Goal: Task Accomplishment & Management: Use online tool/utility

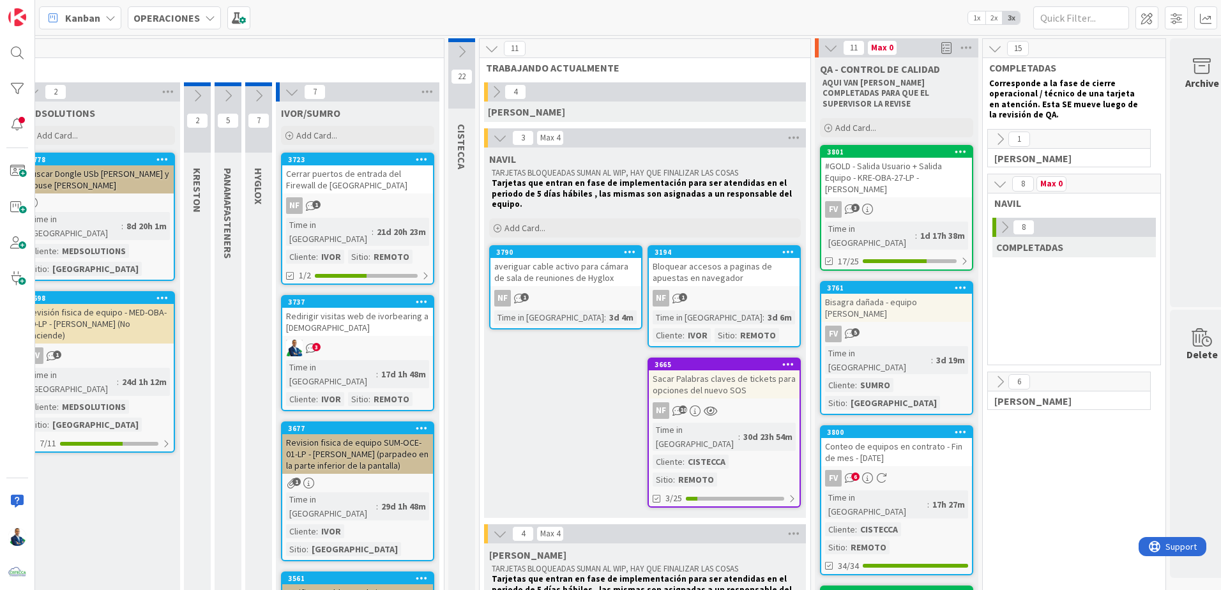
scroll to position [0, 177]
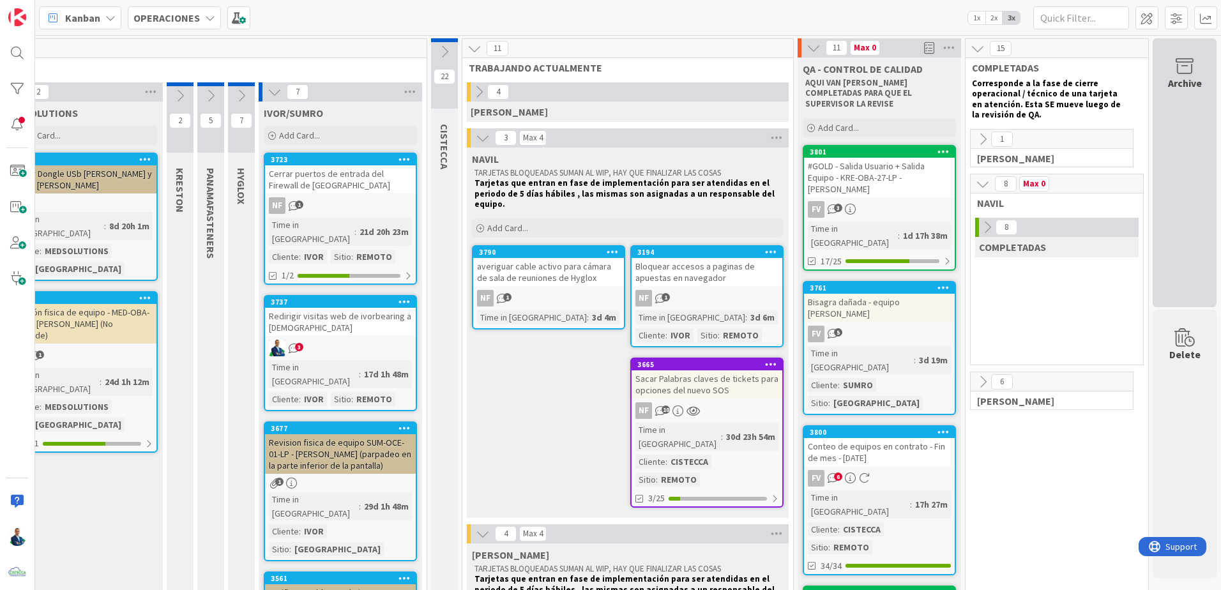
click at [1196, 83] on div "Archive" at bounding box center [1184, 172] width 64 height 269
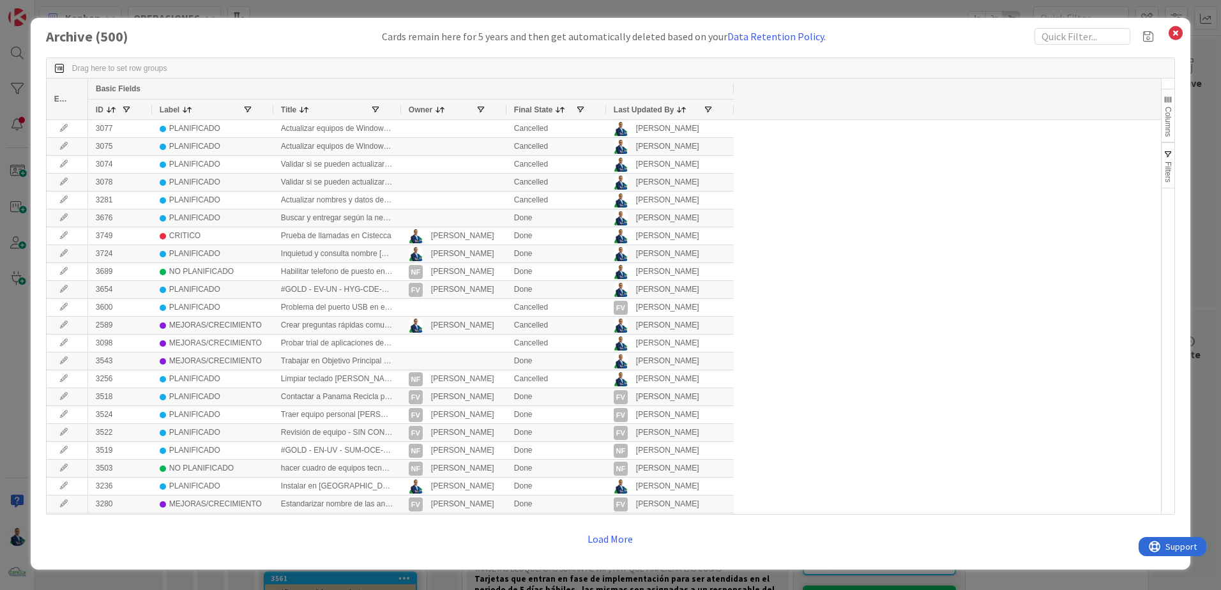
click at [1169, 169] on span "Filters" at bounding box center [1167, 172] width 9 height 21
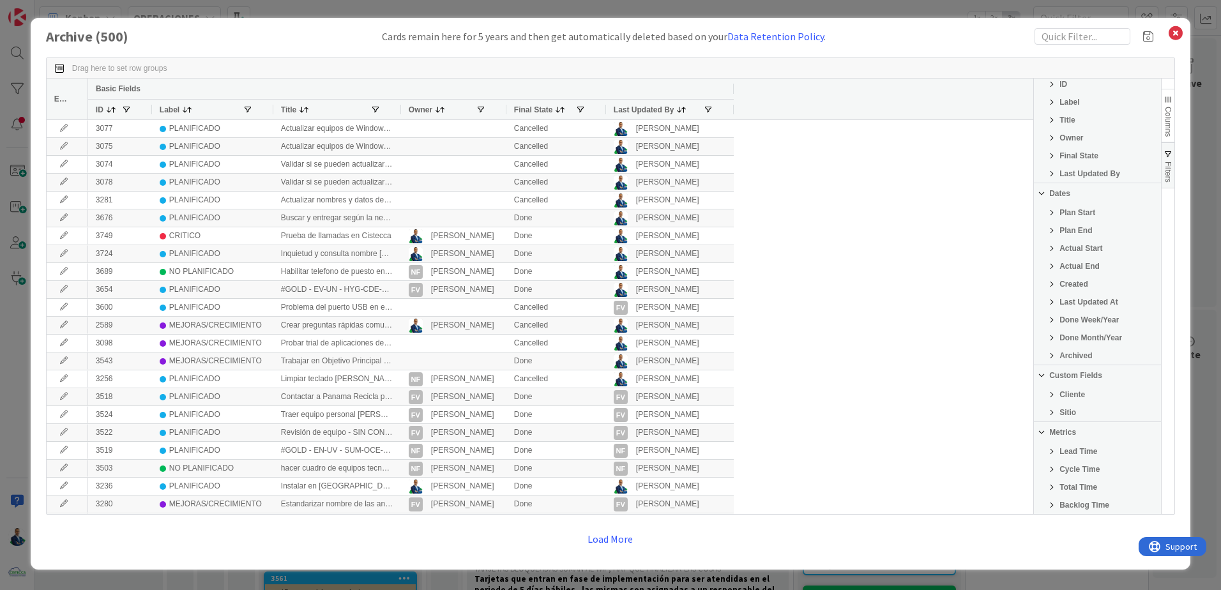
scroll to position [64, 0]
click at [1053, 373] on span "Filter List 25 Filters" at bounding box center [1051, 375] width 10 height 10
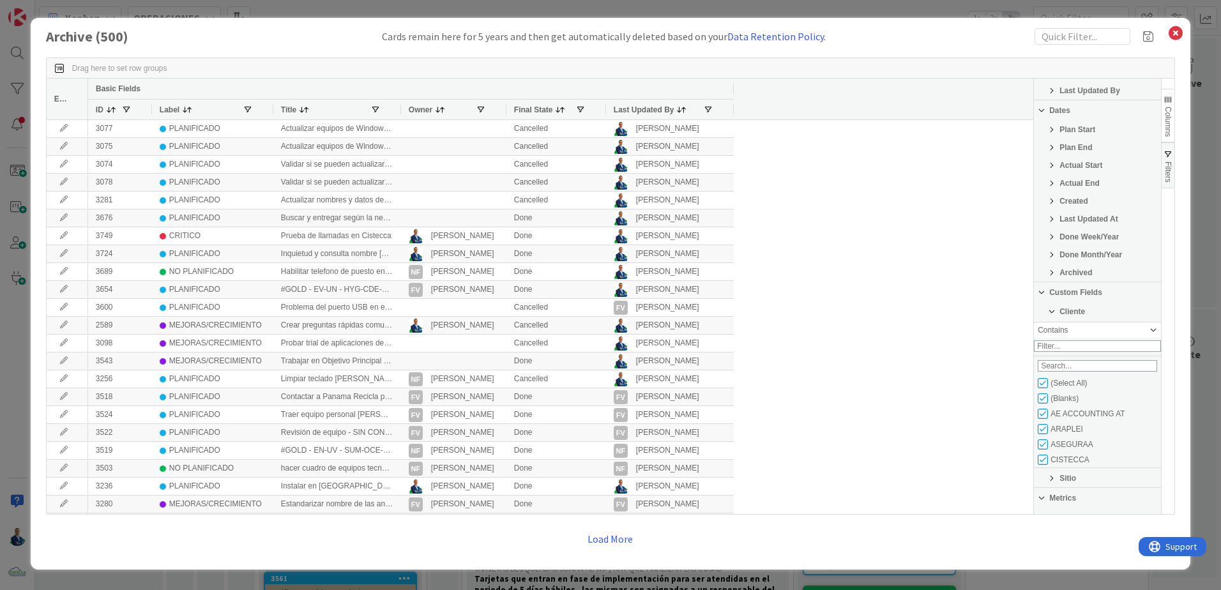
click at [1046, 391] on div "(Select All)" at bounding box center [1099, 382] width 123 height 15
click at [1046, 388] on input "Filter List" at bounding box center [1043, 383] width 10 height 10
checkbox input "false"
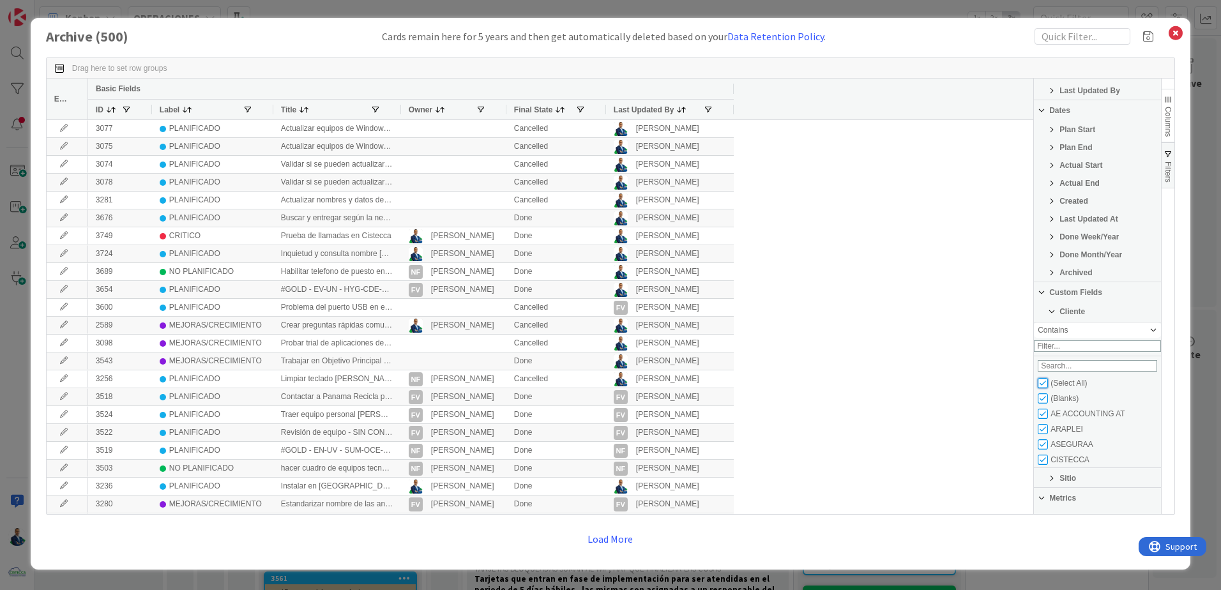
checkbox input "false"
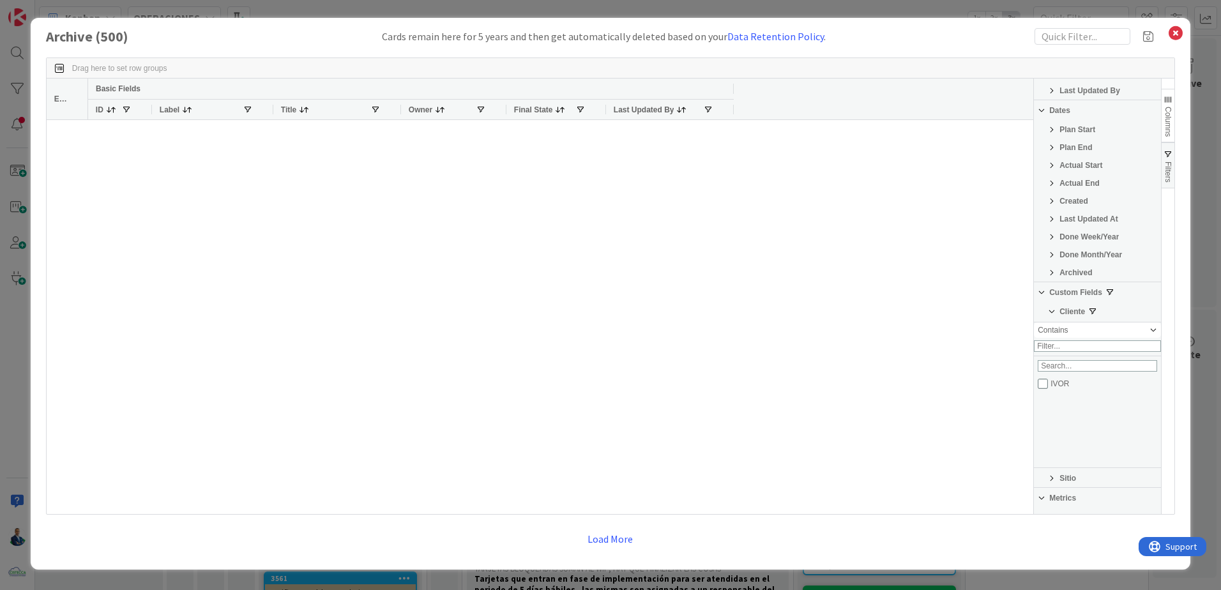
scroll to position [123, 0]
click at [1045, 434] on input "Filter List" at bounding box center [1043, 429] width 10 height 10
checkbox input "true"
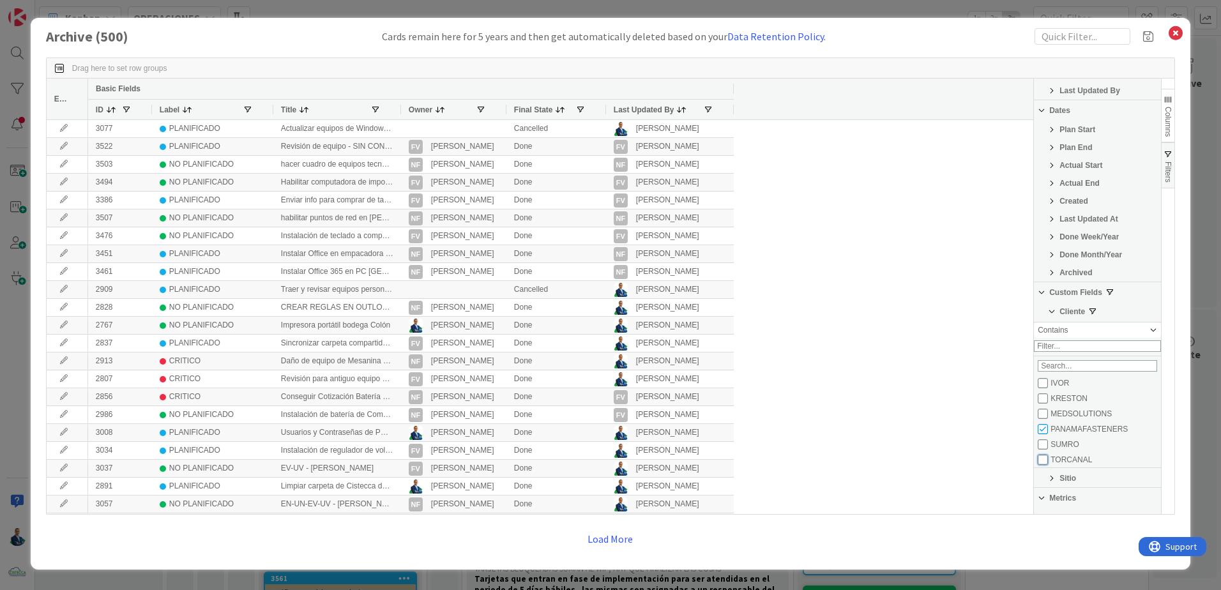
click at [1043, 465] on input "Filter List" at bounding box center [1043, 460] width 10 height 10
checkbox input "true"
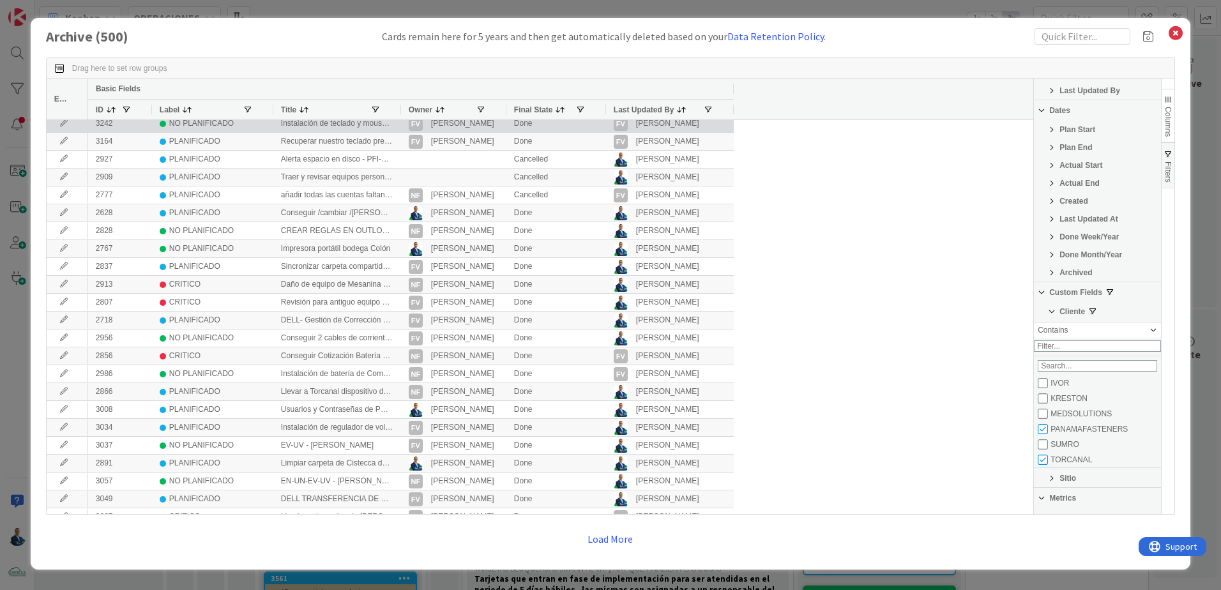
scroll to position [0, 0]
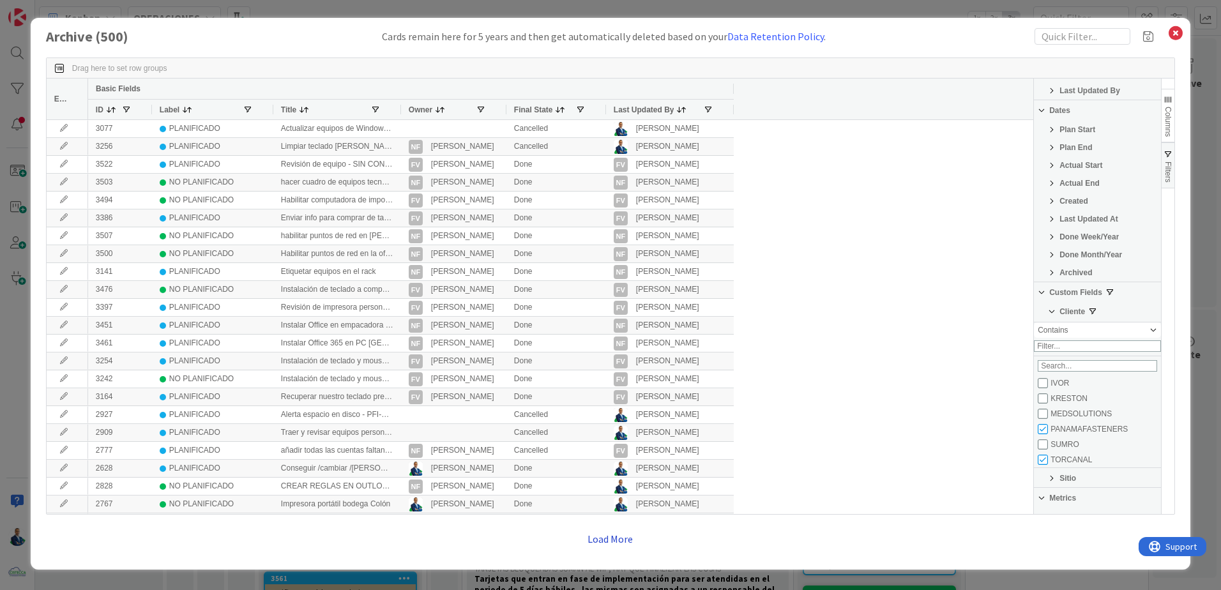
click at [600, 544] on button "Load More" at bounding box center [610, 538] width 62 height 23
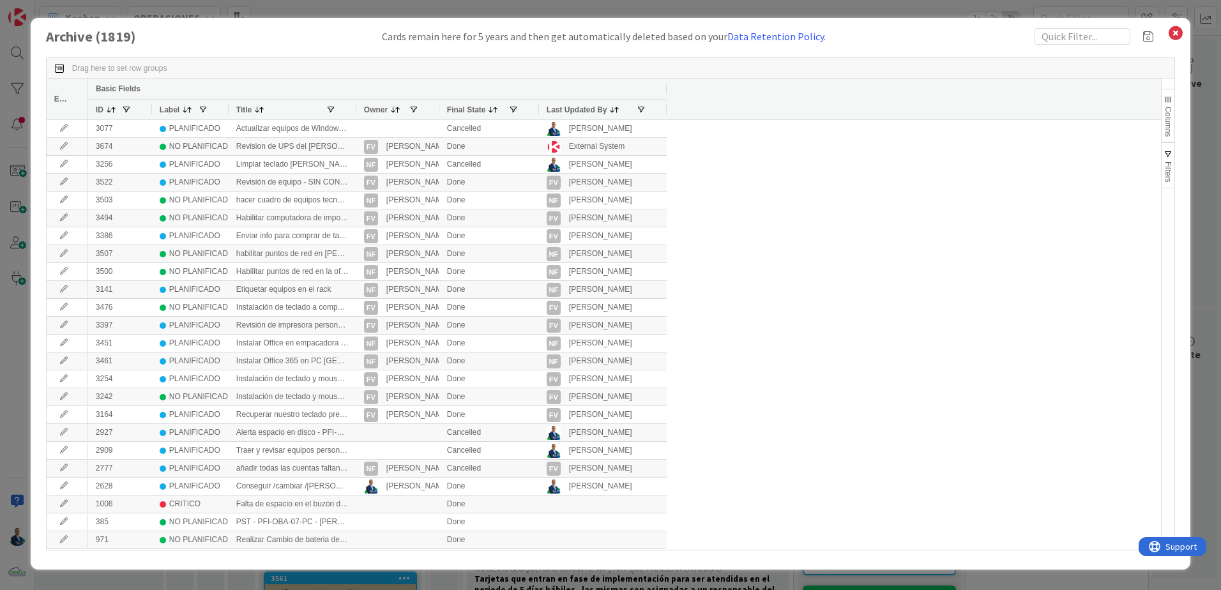
click at [1165, 160] on button "Filters" at bounding box center [1167, 165] width 13 height 46
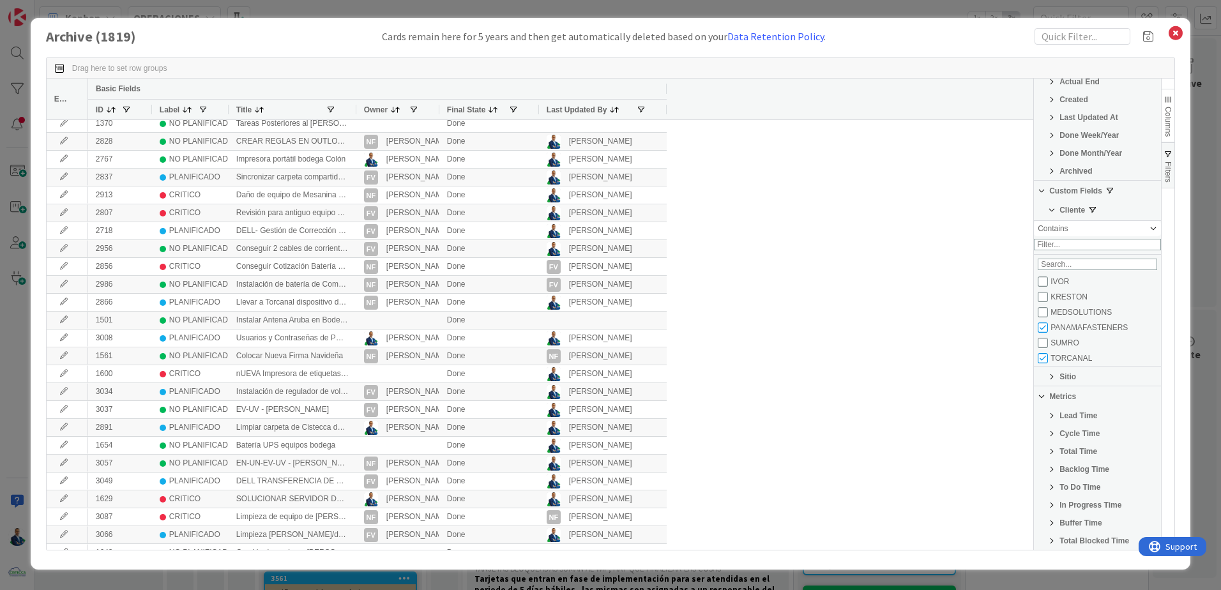
click at [112, 110] on span at bounding box center [111, 110] width 10 height 10
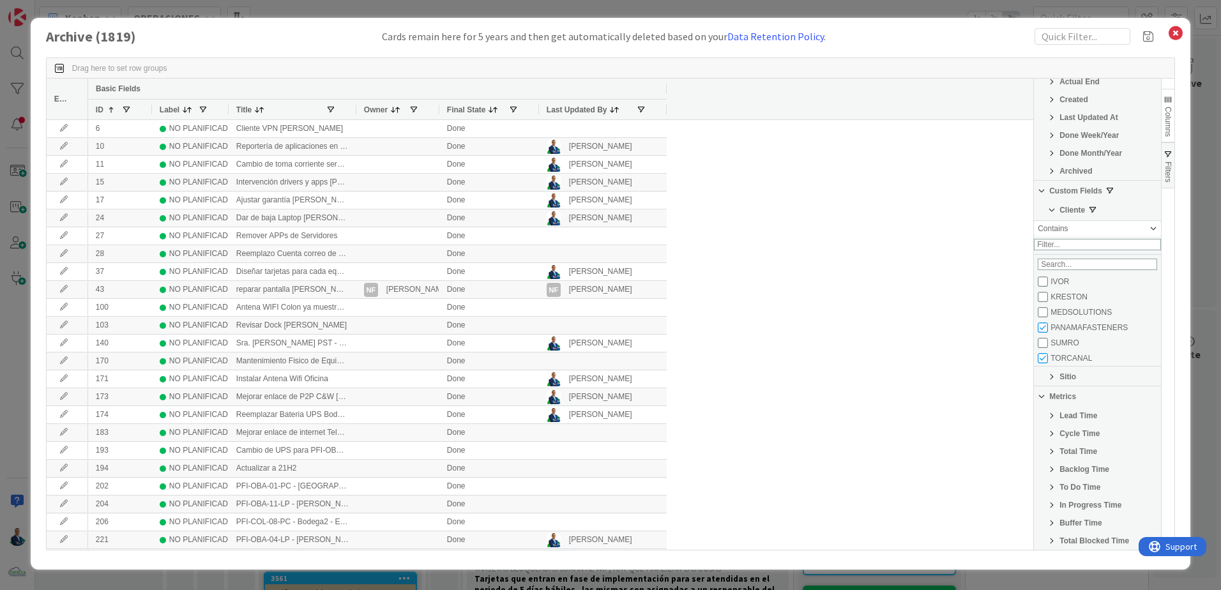
click at [112, 109] on span at bounding box center [111, 110] width 10 height 10
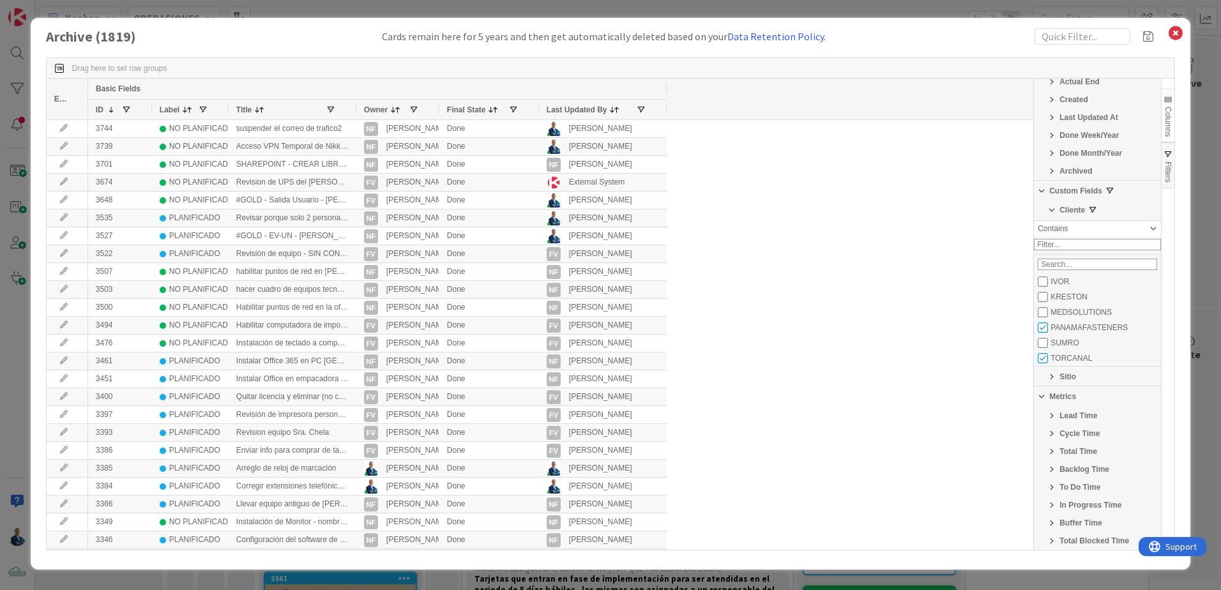
click at [64, 101] on span "Edit" at bounding box center [60, 98] width 13 height 9
click at [64, 100] on span "Edit" at bounding box center [60, 98] width 13 height 9
click at [1147, 40] on span at bounding box center [1152, 36] width 19 height 17
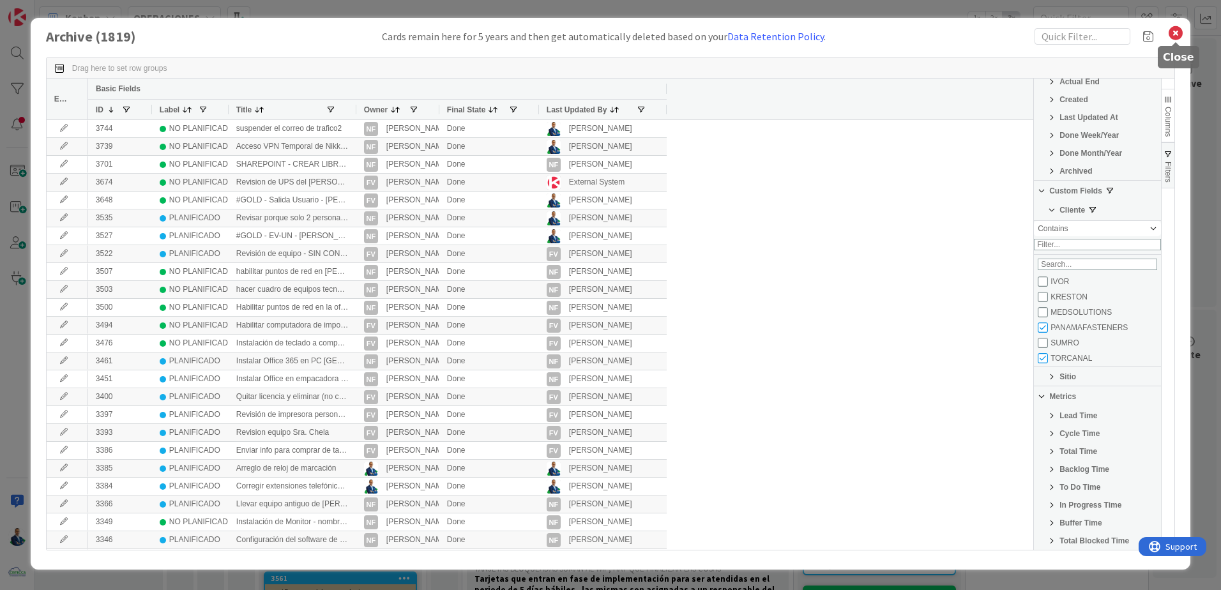
drag, startPoint x: 1181, startPoint y: 36, endPoint x: 1069, endPoint y: 59, distance: 113.4
click at [1180, 36] on icon at bounding box center [1175, 33] width 17 height 18
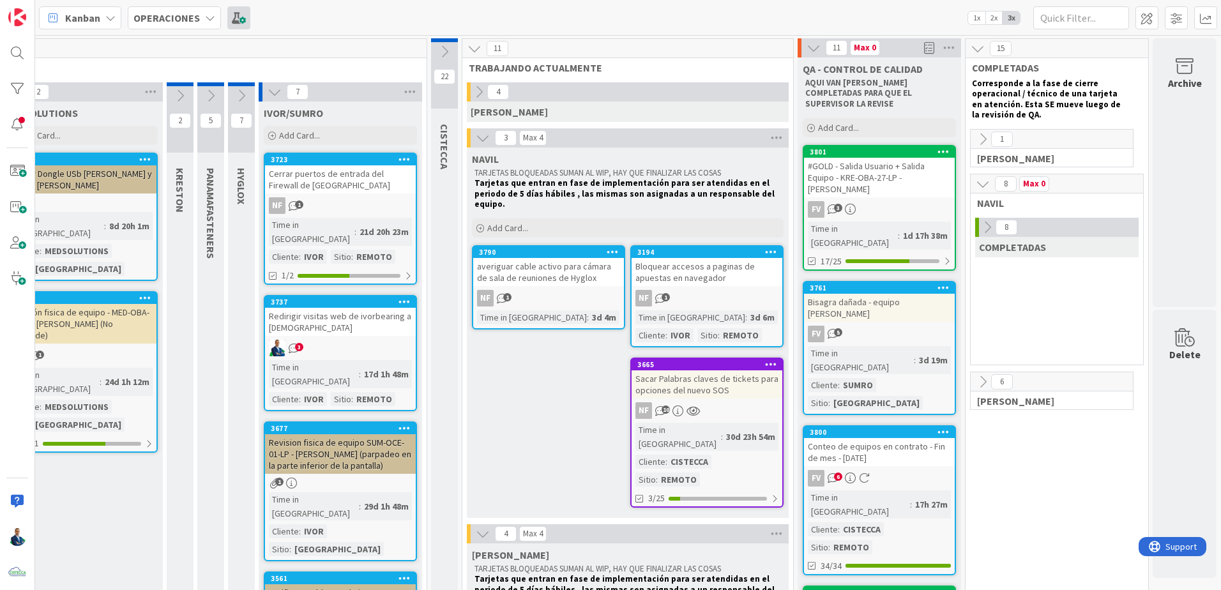
click at [234, 15] on span at bounding box center [238, 17] width 23 height 23
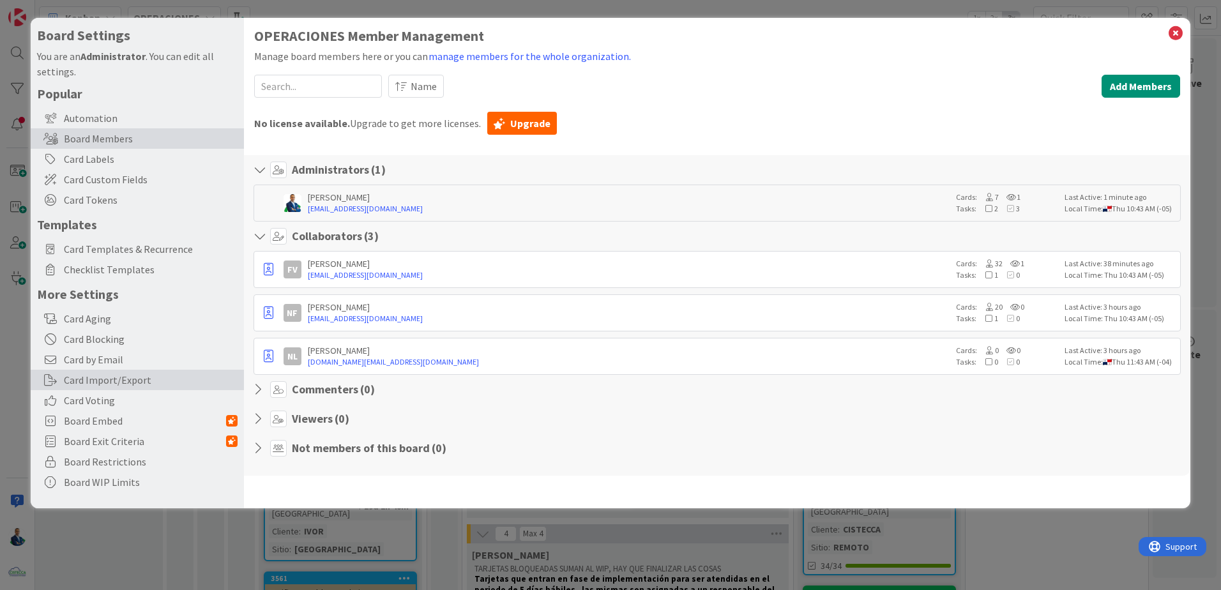
click at [104, 389] on div "Card Import/Export" at bounding box center [137, 380] width 213 height 20
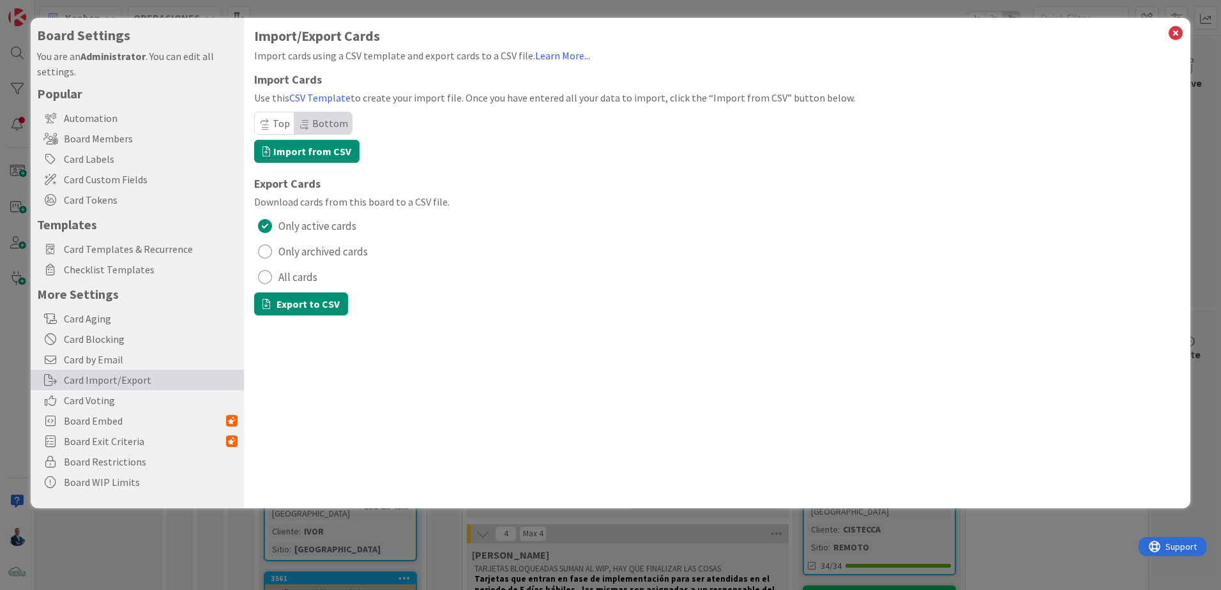
click at [296, 255] on span "Only archived cards" at bounding box center [322, 251] width 89 height 19
click at [299, 306] on button "Export to CSV" at bounding box center [301, 303] width 94 height 23
click at [1172, 34] on icon at bounding box center [1175, 33] width 17 height 18
